Goal: Transaction & Acquisition: Book appointment/travel/reservation

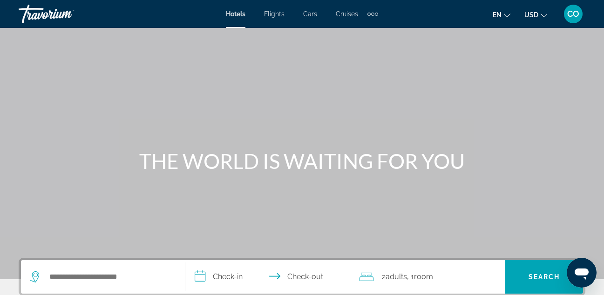
scroll to position [108, 0]
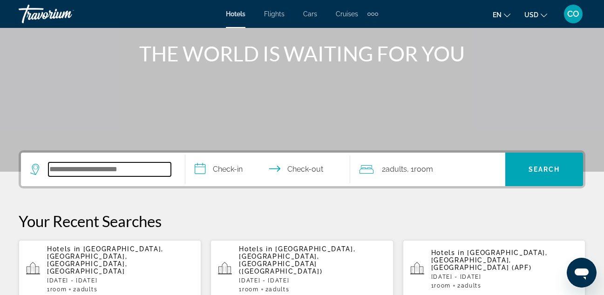
click at [96, 172] on input "Search widget" at bounding box center [109, 169] width 122 height 14
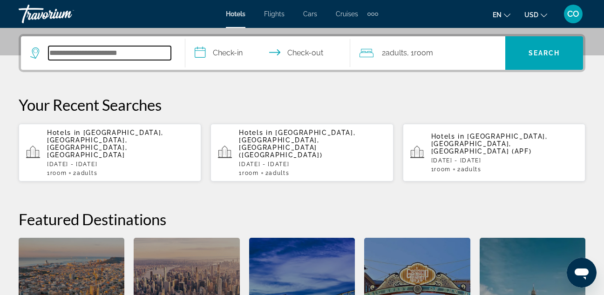
scroll to position [228, 0]
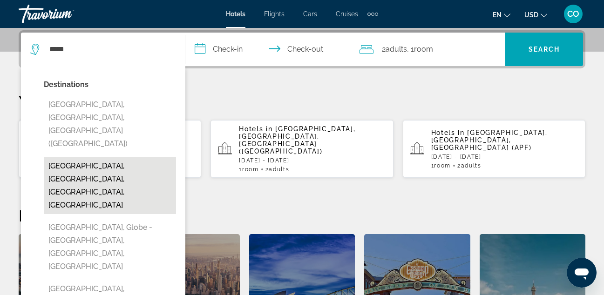
click at [122, 157] on button "[GEOGRAPHIC_DATA], [GEOGRAPHIC_DATA], [GEOGRAPHIC_DATA], [GEOGRAPHIC_DATA]" at bounding box center [110, 185] width 132 height 57
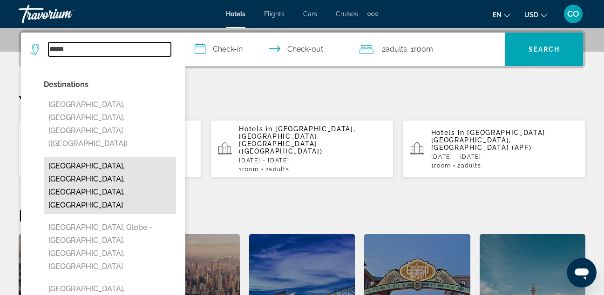
type input "**********"
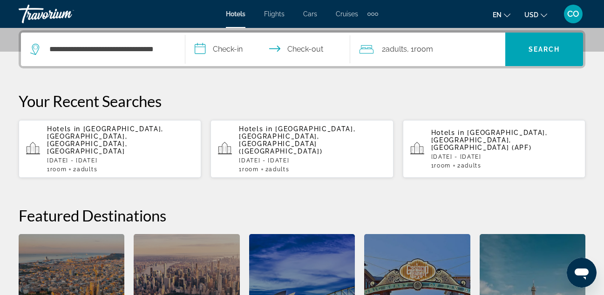
click at [241, 52] on input "**********" at bounding box center [269, 51] width 168 height 36
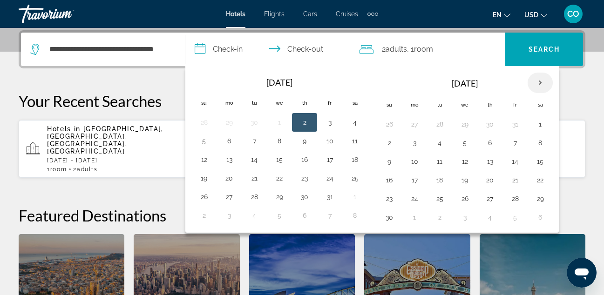
click at [539, 77] on th "Next month" at bounding box center [539, 83] width 25 height 20
click at [208, 199] on button "28" at bounding box center [203, 198] width 15 height 13
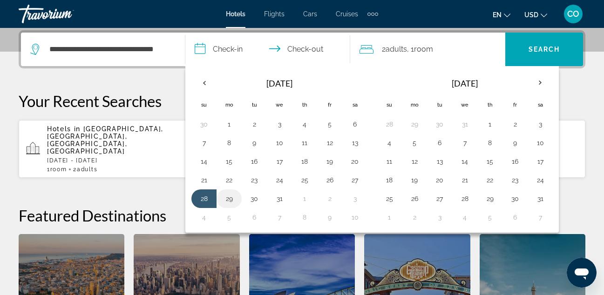
click at [226, 201] on button "29" at bounding box center [229, 198] width 15 height 13
type input "**********"
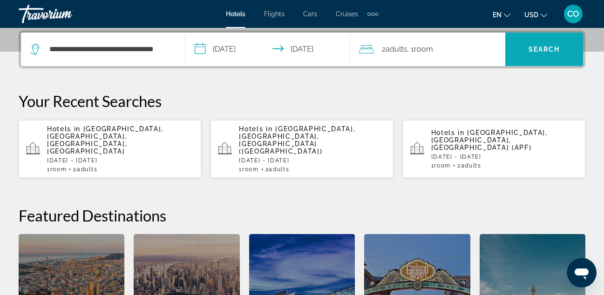
click at [516, 49] on span "Search widget" at bounding box center [544, 49] width 78 height 22
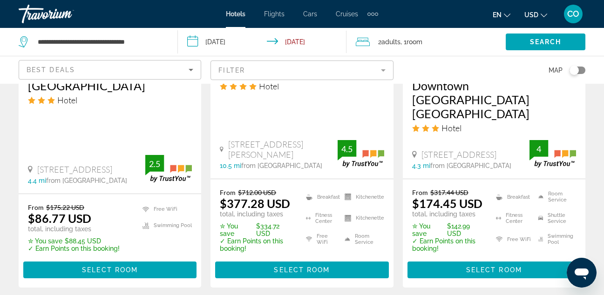
scroll to position [967, 0]
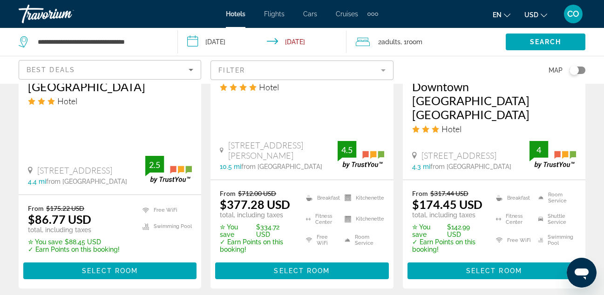
click at [91, 108] on div "Broadmore [GEOGRAPHIC_DATA] Hotel [STREET_ADDRESS] 4.4 mi from [GEOGRAPHIC_DATA…" at bounding box center [110, 125] width 182 height 138
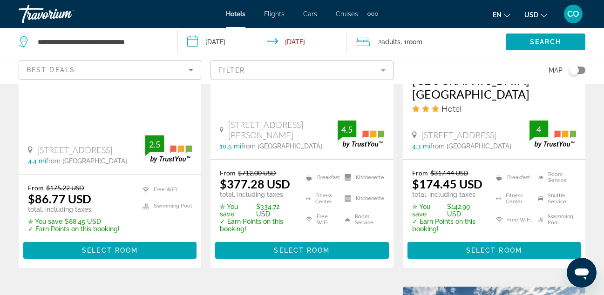
scroll to position [988, 0]
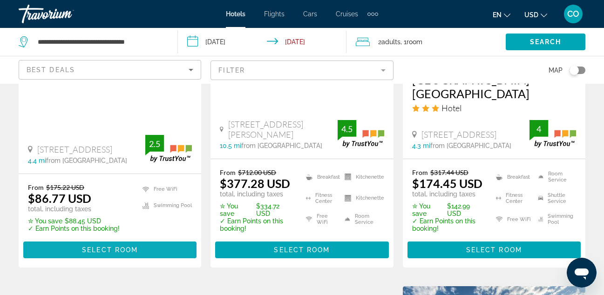
click at [100, 239] on span "Main content" at bounding box center [109, 250] width 173 height 22
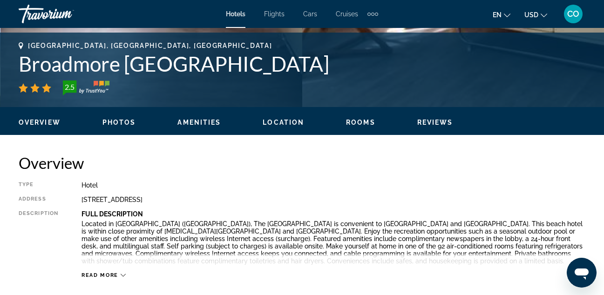
scroll to position [363, 0]
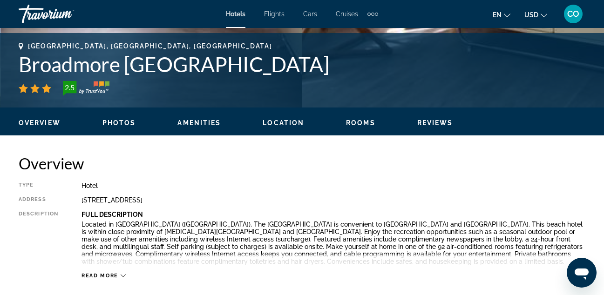
click at [121, 126] on span "Photos" at bounding box center [119, 122] width 34 height 7
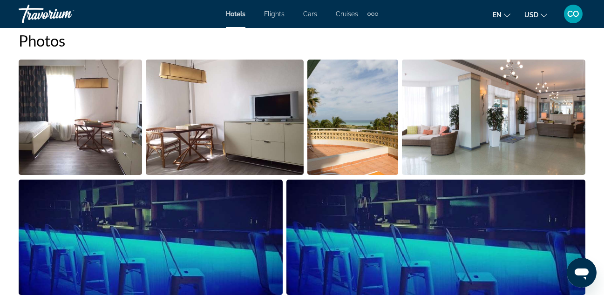
scroll to position [630, 0]
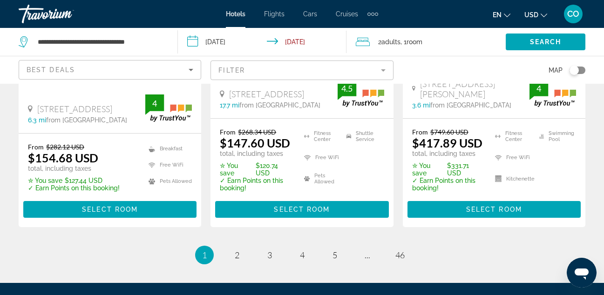
scroll to position [1447, 0]
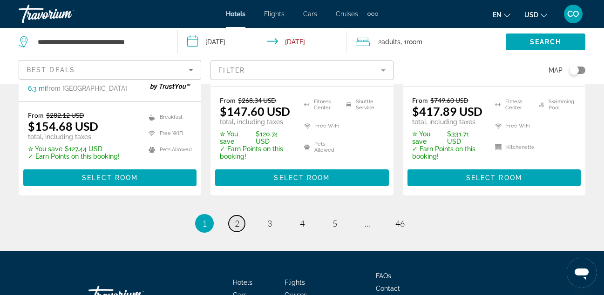
click at [237, 218] on span "2" at bounding box center [237, 223] width 5 height 10
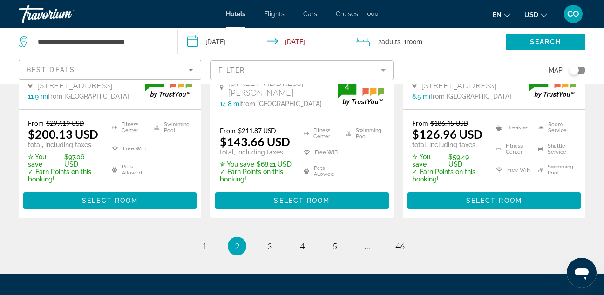
scroll to position [1385, 0]
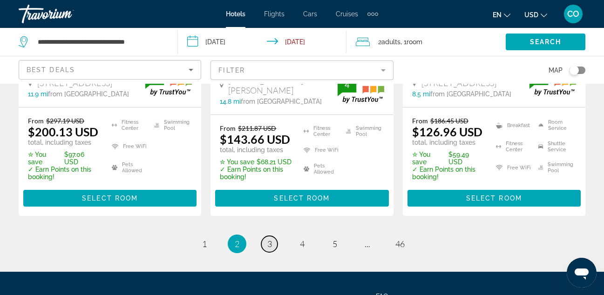
click at [269, 239] on span "3" at bounding box center [269, 244] width 5 height 10
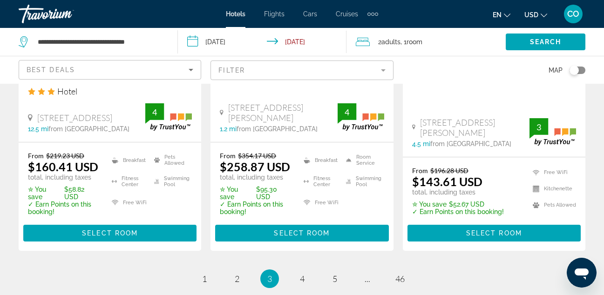
scroll to position [1349, 0]
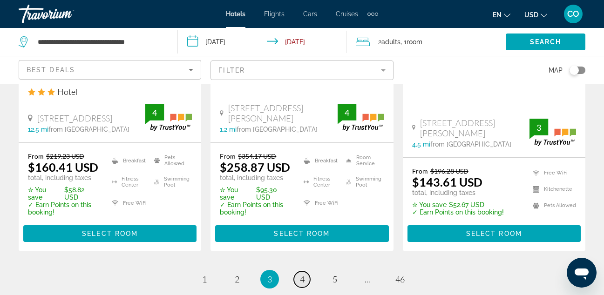
click at [305, 271] on link "page 4" at bounding box center [302, 279] width 16 height 16
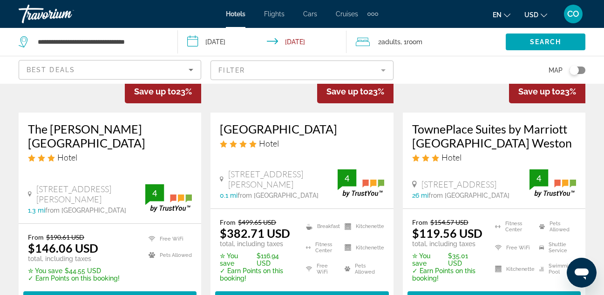
scroll to position [1461, 0]
